Goal: Task Accomplishment & Management: Complete application form

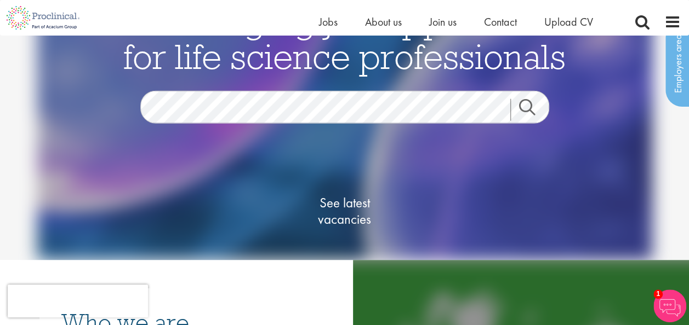
scroll to position [45, 0]
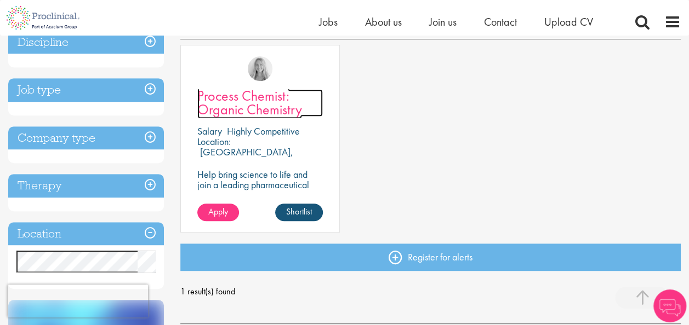
click at [264, 99] on span "Process Chemist: Organic Chemistry" at bounding box center [249, 103] width 105 height 32
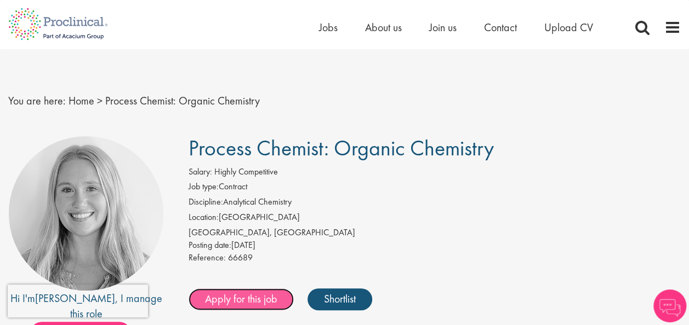
click at [242, 305] on link "Apply for this job" at bounding box center [240, 300] width 105 height 22
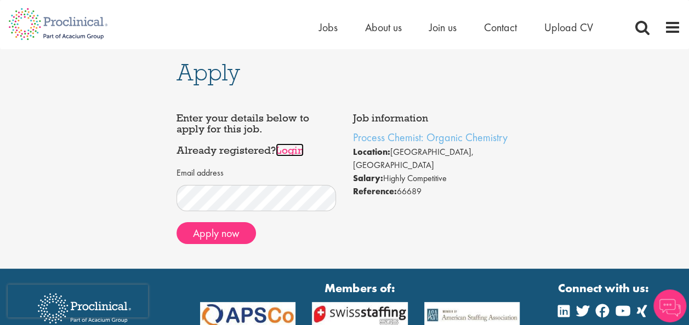
click at [296, 146] on link "Login" at bounding box center [290, 150] width 28 height 13
click at [216, 233] on button "Apply now" at bounding box center [215, 233] width 79 height 22
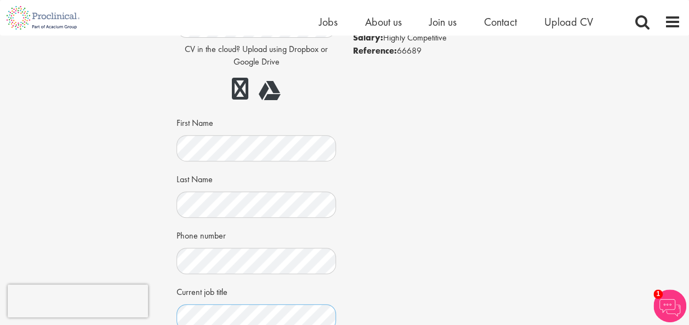
scroll to position [126, 0]
click at [172, 204] on div "Apply Job information Process Chemist: Organic Chemistry Location: Cambridge, U…" at bounding box center [344, 224] width 353 height 629
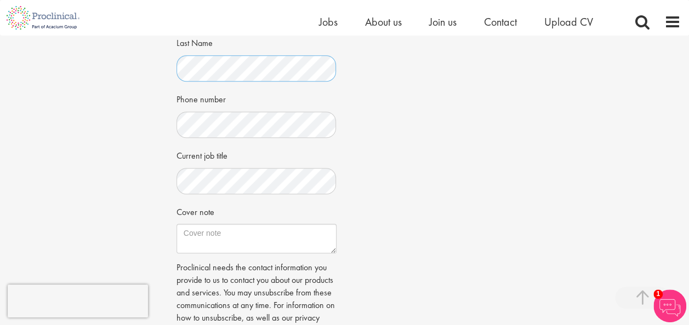
scroll to position [261, 0]
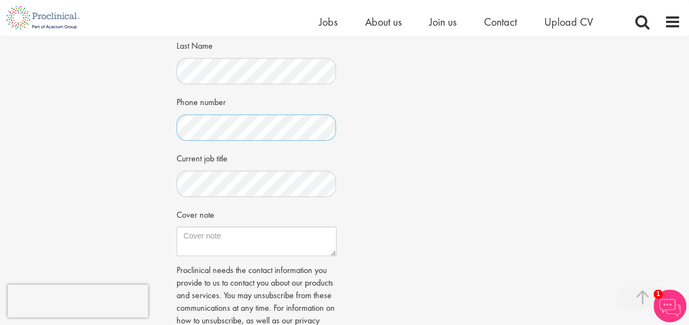
click at [161, 129] on div "Apply Job information Process Chemist: Organic Chemistry Location: Cambridge, U…" at bounding box center [344, 89] width 705 height 629
click at [393, 92] on div "Job information Process Chemist: Organic Chemistry Location: Cambridge, USA Sal…" at bounding box center [344, 110] width 353 height 555
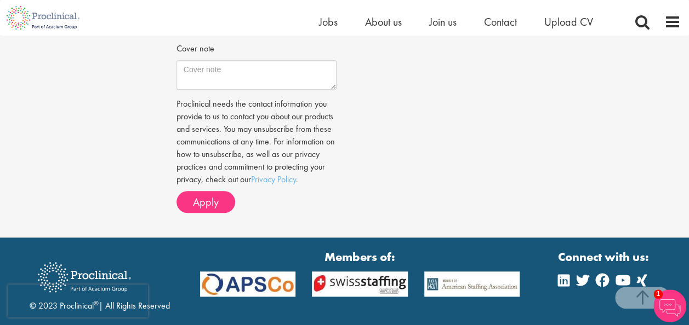
scroll to position [433, 0]
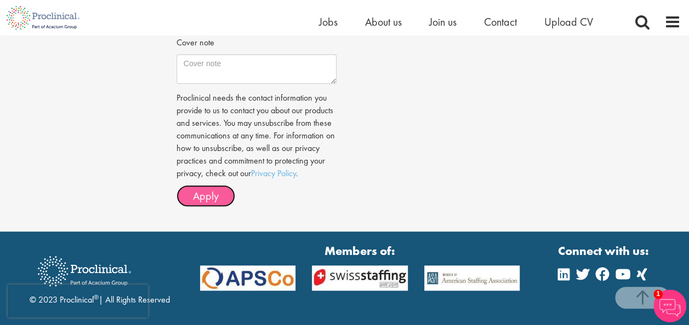
click at [223, 207] on button "Apply" at bounding box center [205, 196] width 59 height 22
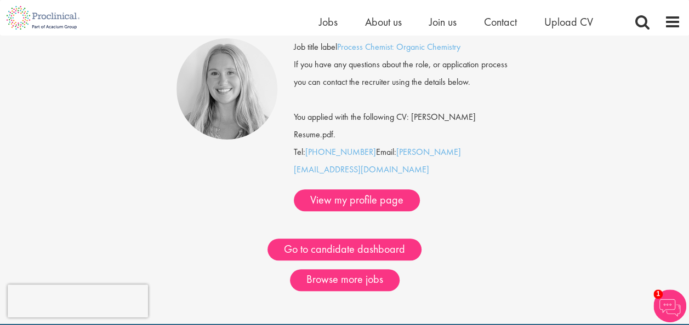
scroll to position [101, 0]
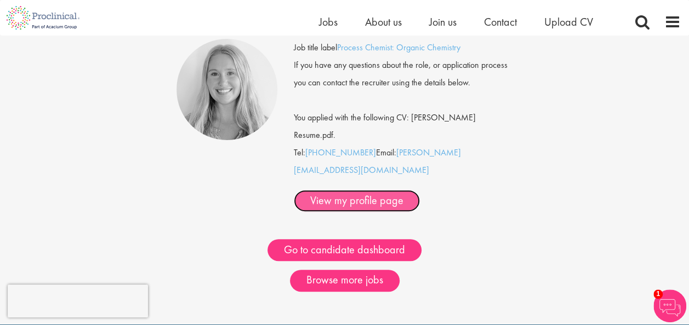
click at [327, 190] on link "View my profile page" at bounding box center [357, 201] width 126 height 22
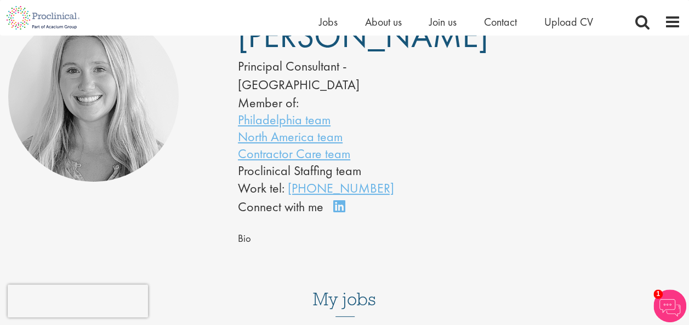
scroll to position [111, 0]
